Goal: Task Accomplishment & Management: Manage account settings

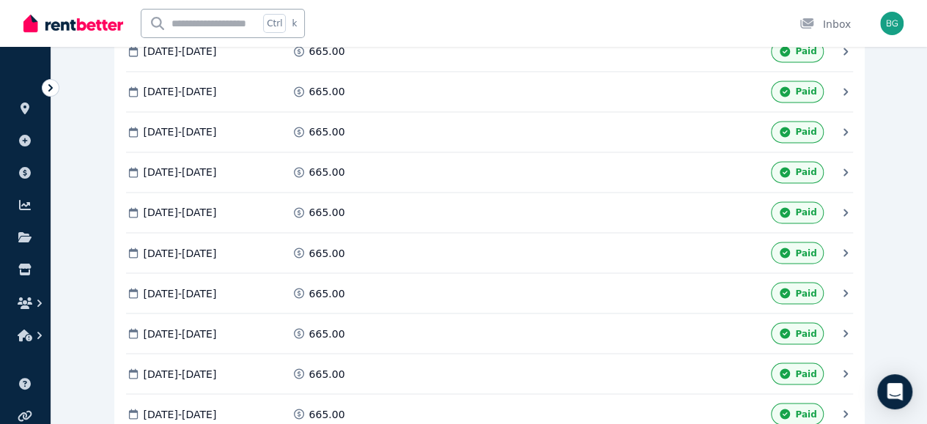
scroll to position [4087, 0]
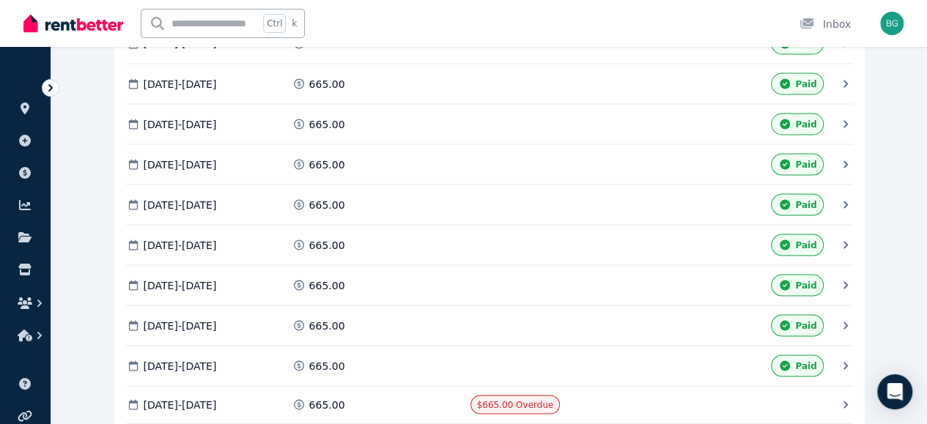
click at [0, 0] on span "Mark as Paid" at bounding box center [0, 0] width 0 height 0
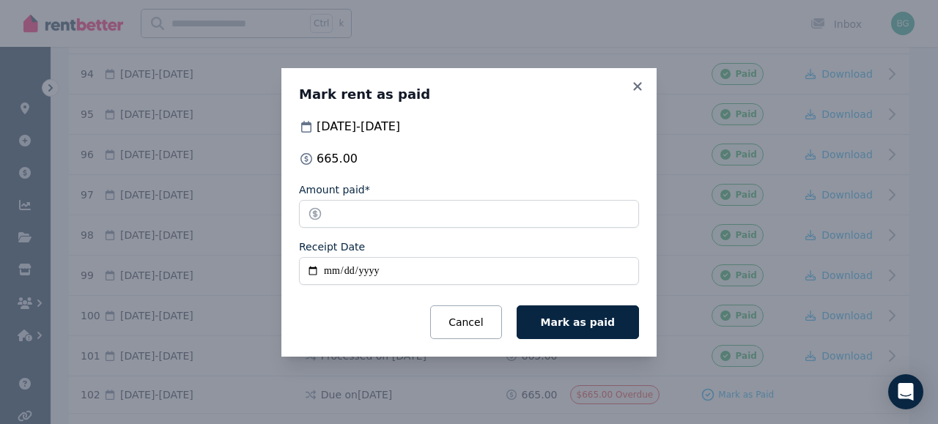
click at [312, 272] on input "Receipt Date" at bounding box center [469, 271] width 340 height 28
type input "**********"
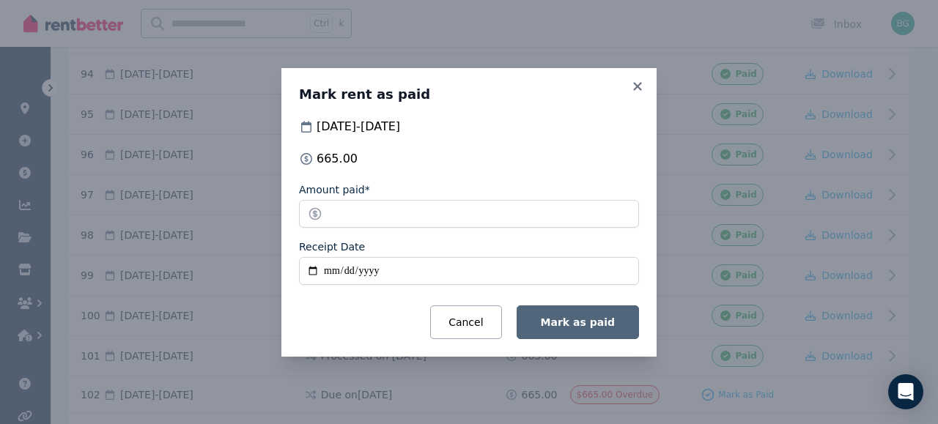
click at [576, 322] on span "Mark as paid" at bounding box center [578, 323] width 74 height 12
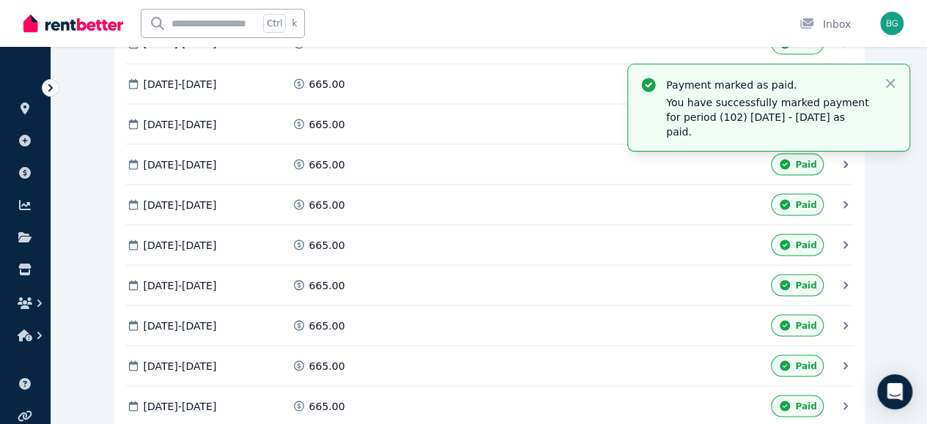
click at [0, 0] on span "Mark as Paid" at bounding box center [0, 0] width 0 height 0
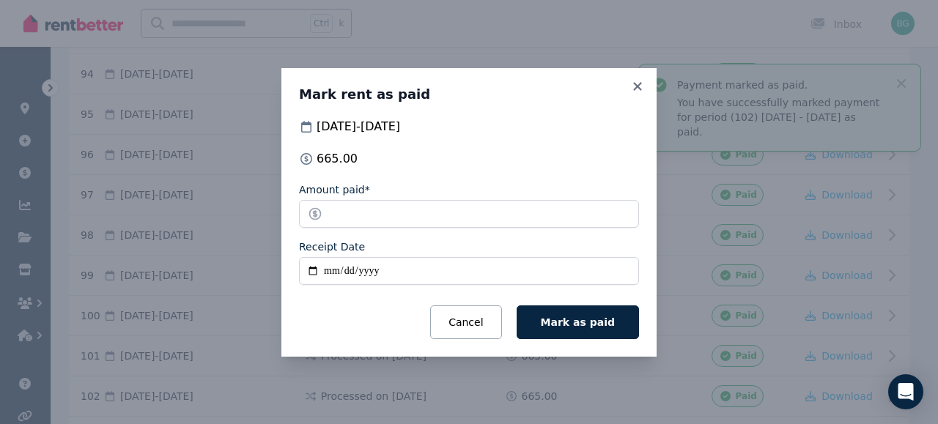
click at [328, 273] on input "Receipt Date" at bounding box center [469, 271] width 340 height 28
click at [306, 273] on input "Receipt Date" at bounding box center [469, 271] width 340 height 28
click at [309, 273] on input "Receipt Date" at bounding box center [469, 271] width 340 height 28
type input "**********"
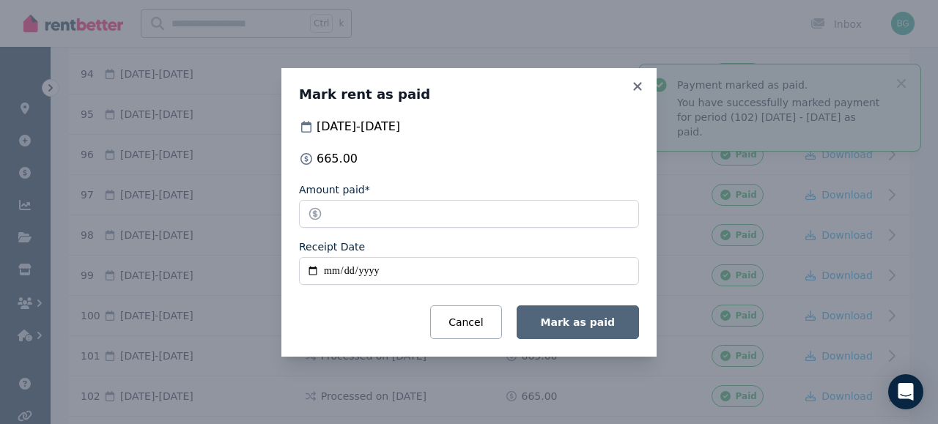
click at [586, 326] on span "Mark as paid" at bounding box center [578, 323] width 74 height 12
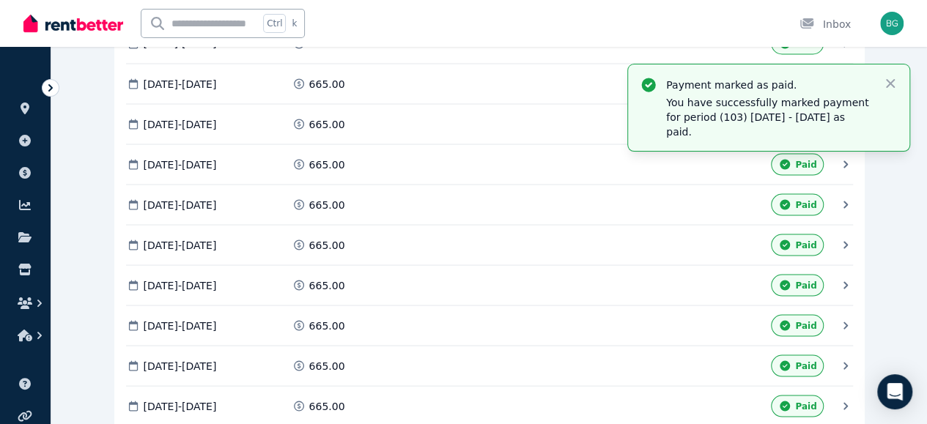
click at [0, 0] on span "Mark as Paid" at bounding box center [0, 0] width 0 height 0
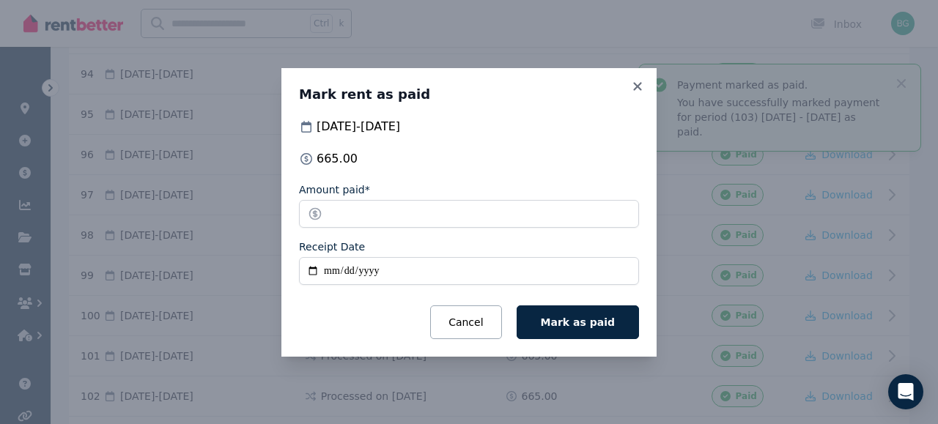
click at [342, 265] on input "Receipt Date" at bounding box center [469, 271] width 340 height 28
click at [308, 271] on input "Receipt Date" at bounding box center [469, 271] width 340 height 28
type input "**********"
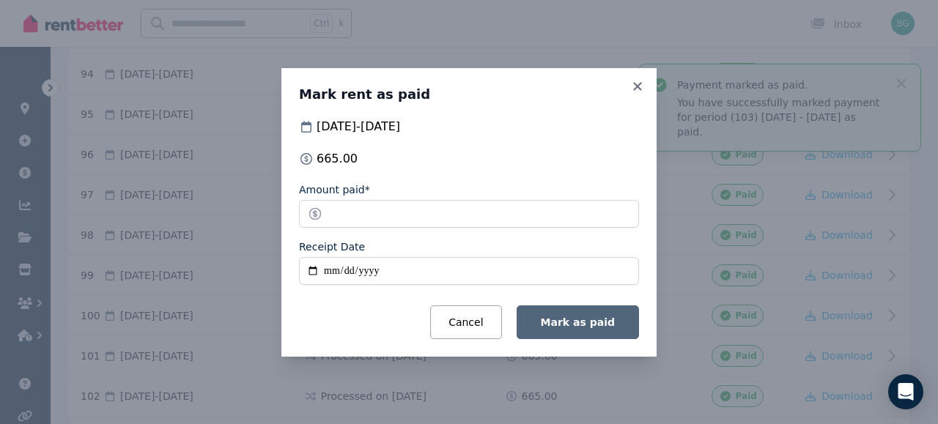
click at [552, 317] on button "Mark as paid" at bounding box center [578, 323] width 122 height 34
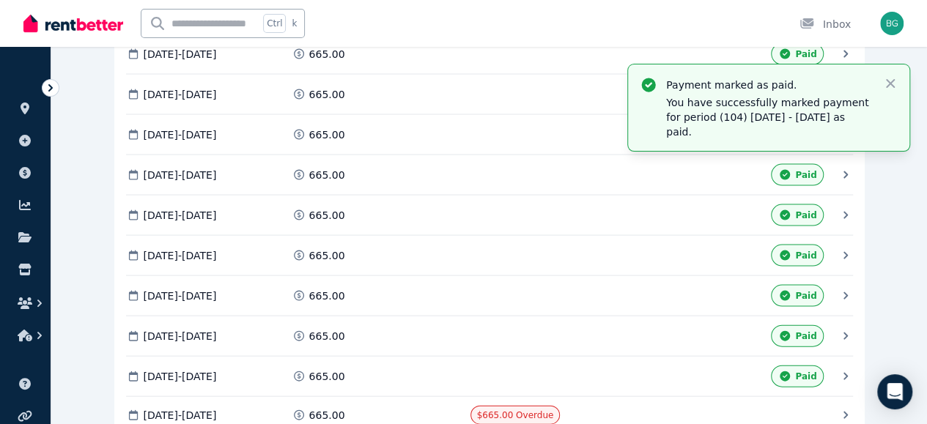
scroll to position [4206, 0]
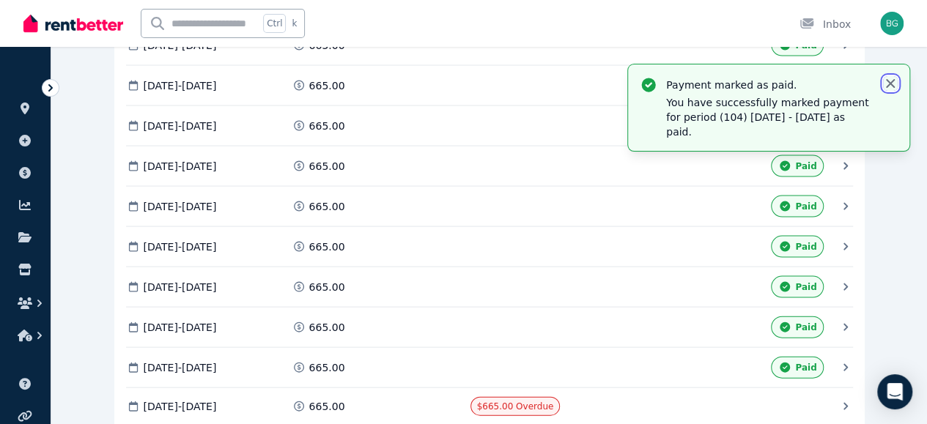
click at [893, 90] on icon "button" at bounding box center [890, 83] width 15 height 15
